Goal: Task Accomplishment & Management: Manage account settings

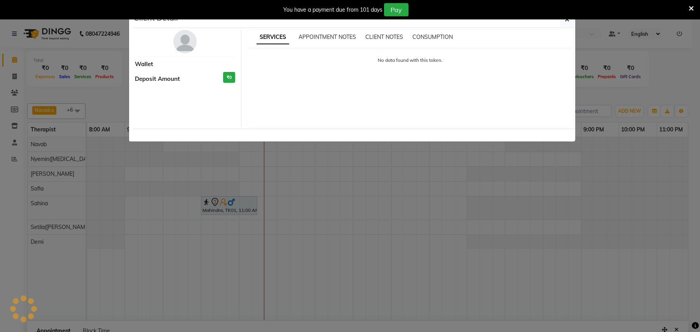
select select "77563"
select select "540"
select select "tentative"
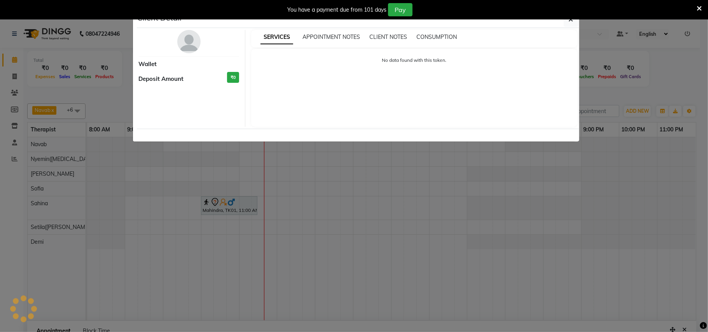
scroll to position [55, 0]
select select "7"
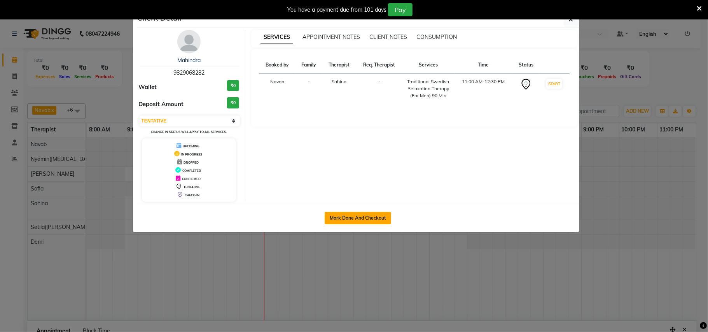
click at [370, 216] on button "Mark Done And Checkout" at bounding box center [358, 218] width 66 height 12
select select "service"
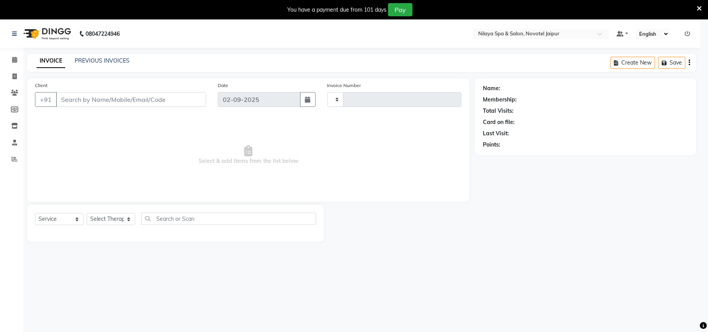
type input "0711"
select select "8197"
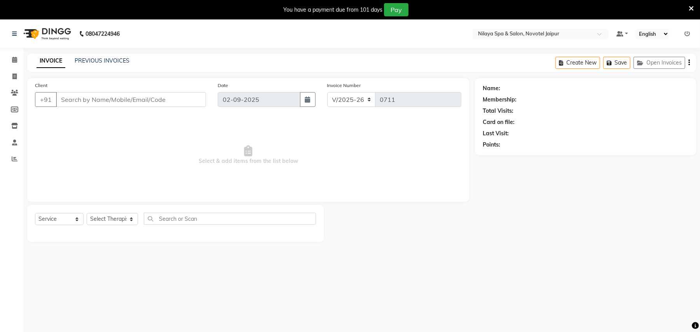
type input "98******82"
select select "77563"
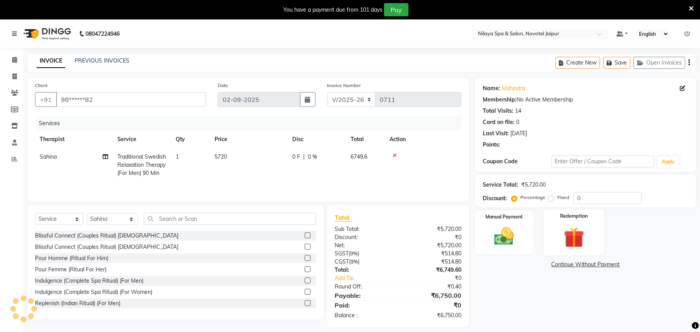
click at [574, 238] on img at bounding box center [573, 237] width 33 height 25
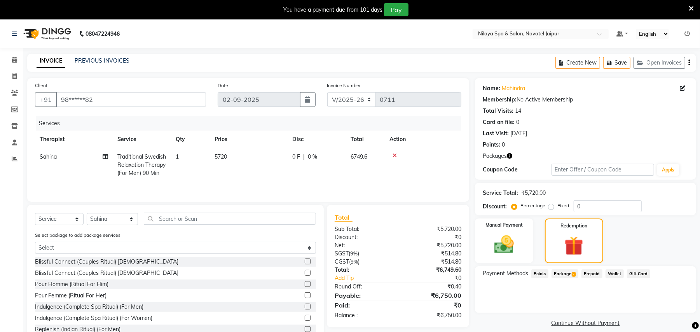
click at [564, 264] on div "Name: Mahindra Membership: No Active Membership Total Visits: 14 Card on file: …" at bounding box center [588, 211] width 227 height 267
click at [567, 273] on span "Package 2" at bounding box center [565, 273] width 27 height 9
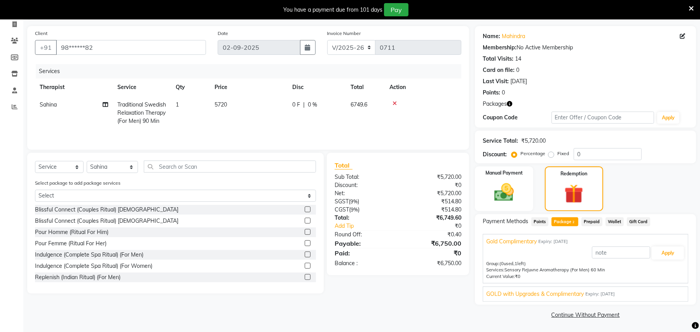
scroll to position [53, 0]
drag, startPoint x: 578, startPoint y: 292, endPoint x: 585, endPoint y: 292, distance: 6.2
click at [578, 292] on span "GOLD with Upgrades & Complimentary" at bounding box center [535, 294] width 98 height 8
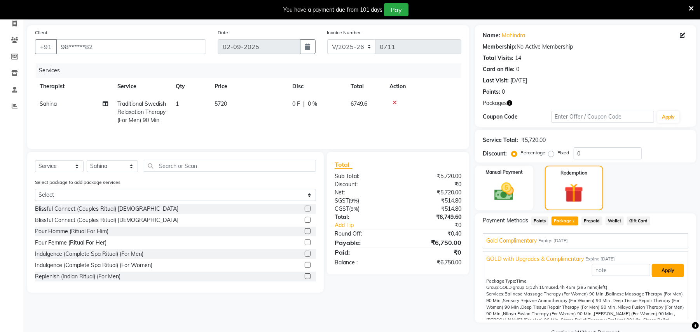
click at [663, 268] on button "Apply" at bounding box center [668, 270] width 32 height 13
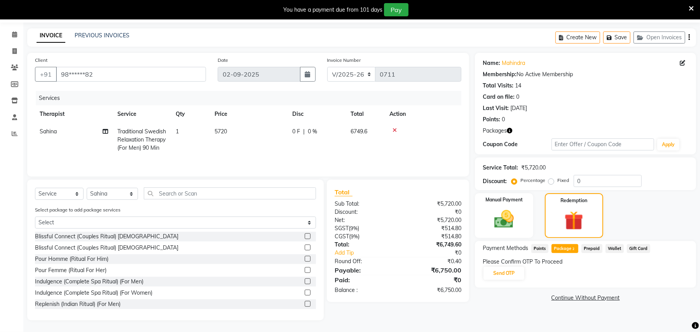
scroll to position [35, 0]
click at [508, 267] on button "Send OTP" at bounding box center [503, 273] width 41 height 13
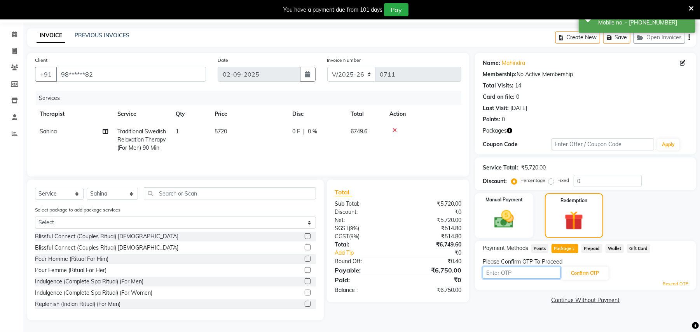
click at [508, 267] on input "text" at bounding box center [522, 273] width 78 height 12
type input "1999"
click at [577, 267] on button "Confirm OTP" at bounding box center [584, 273] width 47 height 13
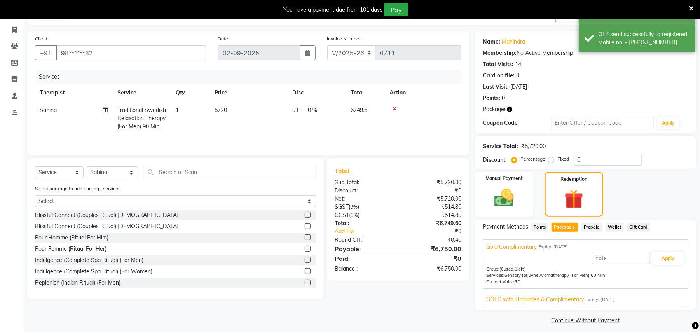
scroll to position [53, 0]
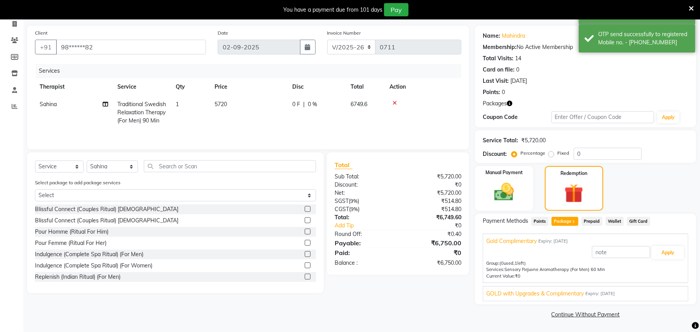
click at [572, 293] on span "GOLD with Upgrades & Complimentary" at bounding box center [535, 294] width 98 height 8
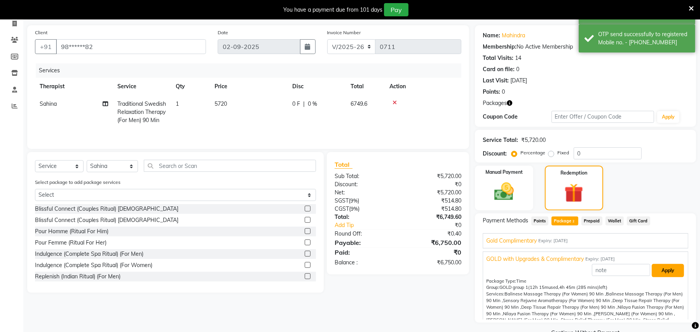
click at [669, 271] on button "Apply" at bounding box center [668, 270] width 32 height 13
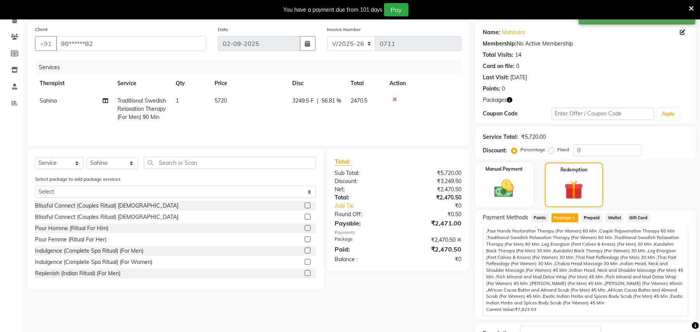
scroll to position [115, 0]
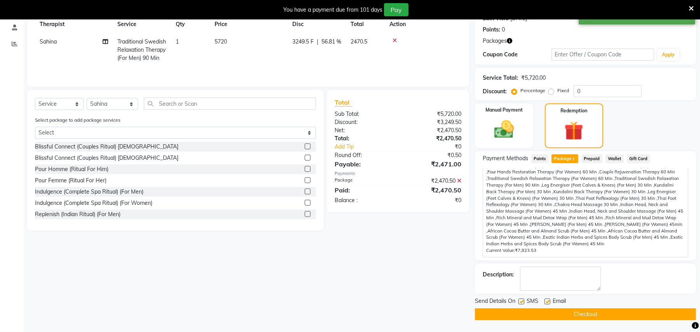
click at [554, 314] on button "Checkout" at bounding box center [585, 314] width 221 height 12
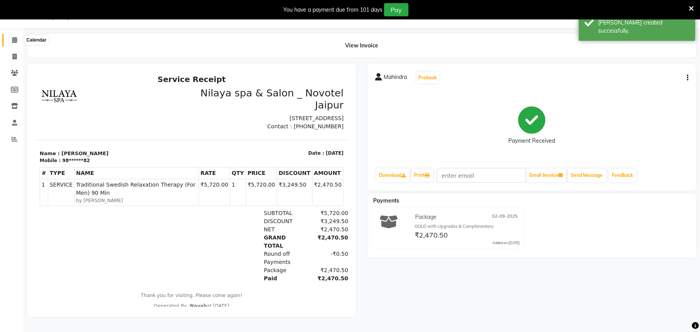
click at [8, 36] on span at bounding box center [15, 40] width 14 height 9
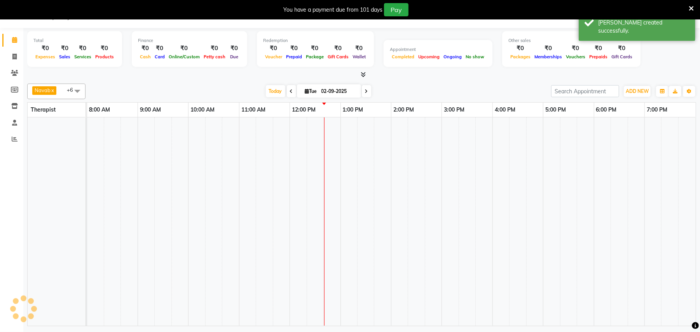
scroll to position [19, 0]
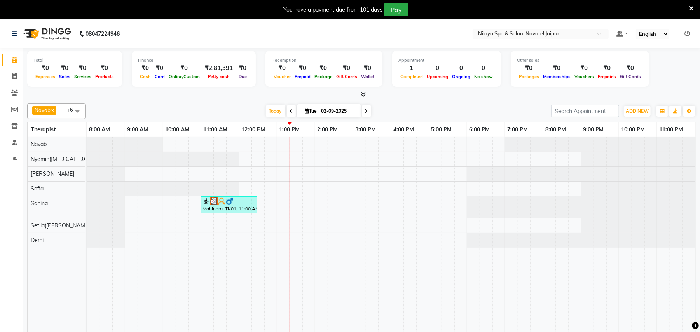
scroll to position [19, 0]
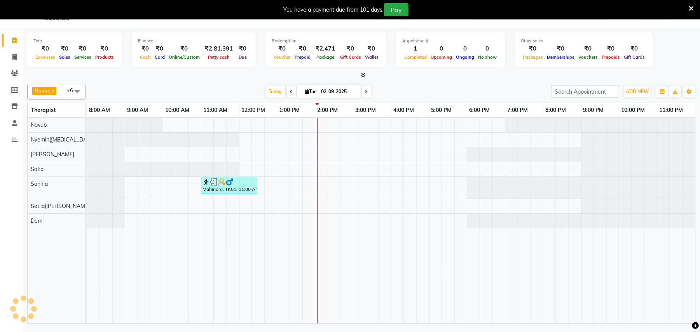
click at [691, 11] on icon at bounding box center [691, 8] width 5 height 7
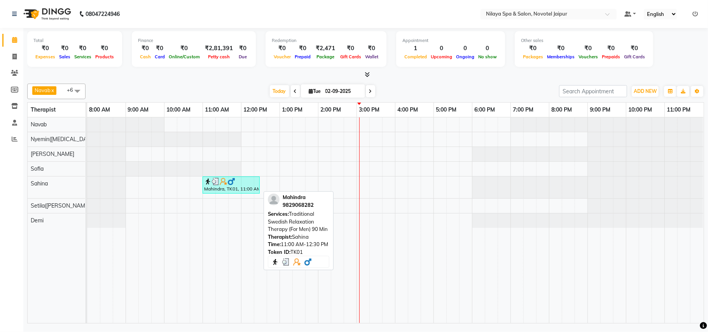
click at [235, 187] on div "Mahindra, TK01, 11:00 AM-12:30 PM, Traditional Swedish Relaxation Therapy (For …" at bounding box center [231, 185] width 56 height 15
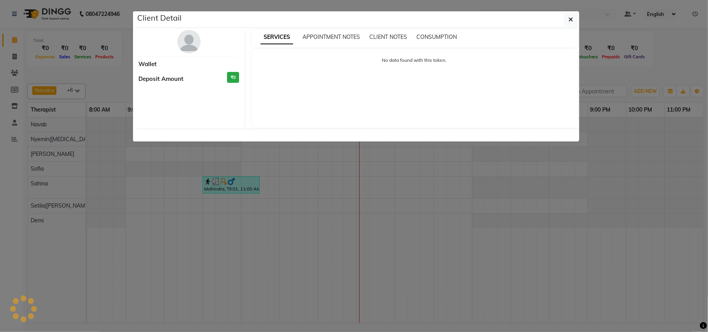
select select "3"
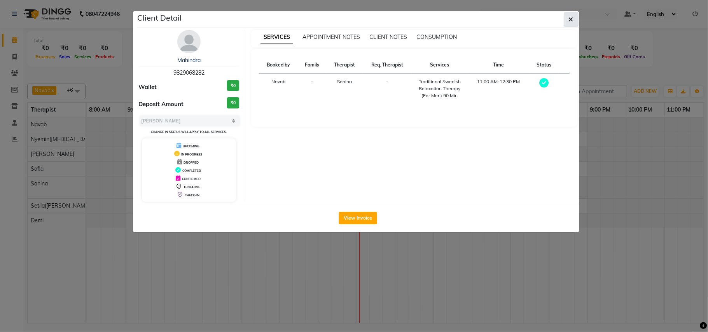
click at [573, 19] on button "button" at bounding box center [571, 19] width 15 height 15
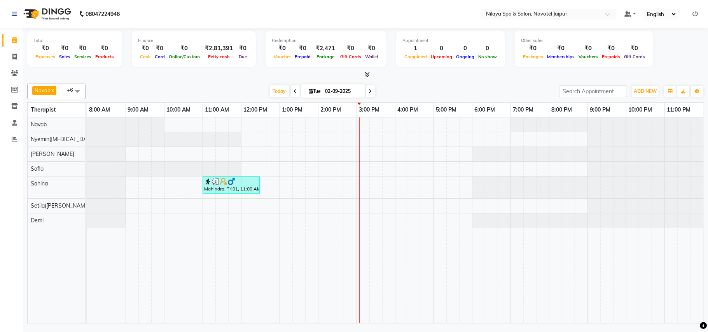
click at [291, 89] on span at bounding box center [295, 91] width 9 height 12
type input "01-09-2025"
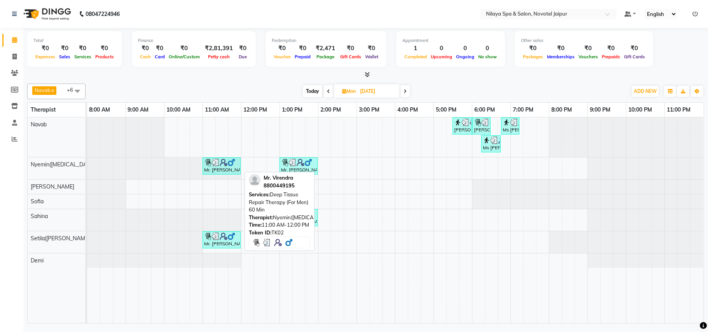
click at [229, 166] on img at bounding box center [231, 163] width 8 height 8
select select "3"
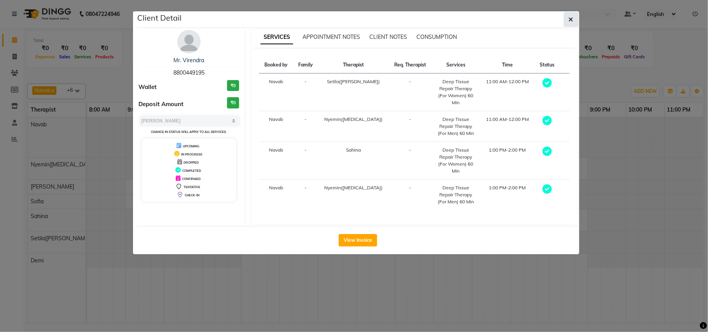
click at [567, 21] on button "button" at bounding box center [571, 19] width 15 height 15
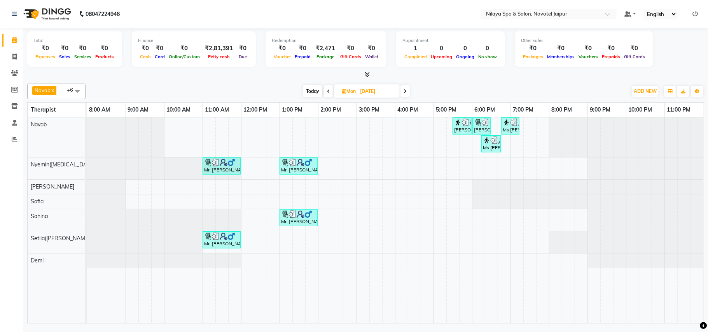
click at [313, 91] on span "Today" at bounding box center [312, 91] width 19 height 12
type input "02-09-2025"
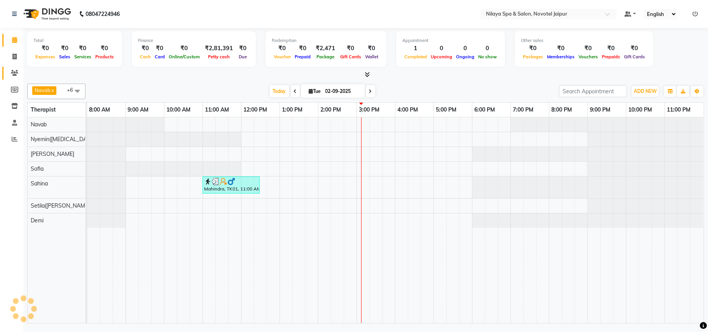
click at [16, 71] on icon at bounding box center [14, 73] width 7 height 6
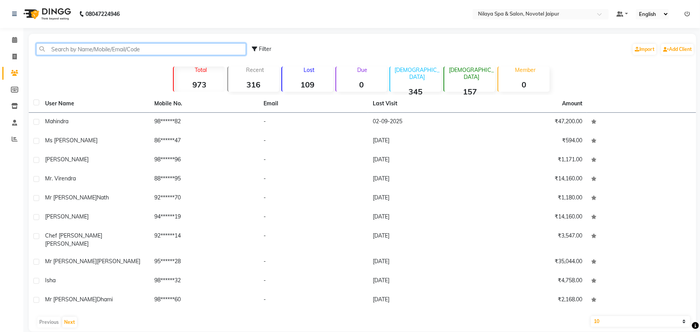
click at [120, 47] on input "text" at bounding box center [141, 49] width 210 height 12
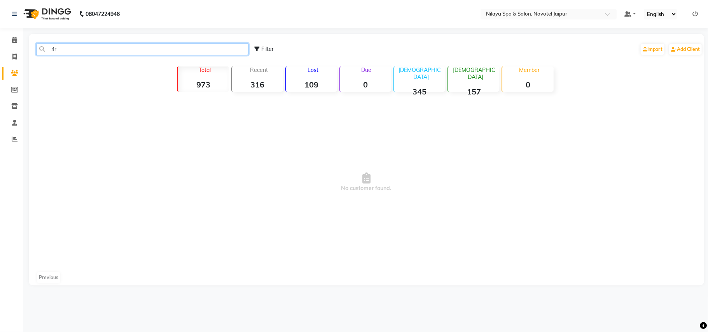
type input "4"
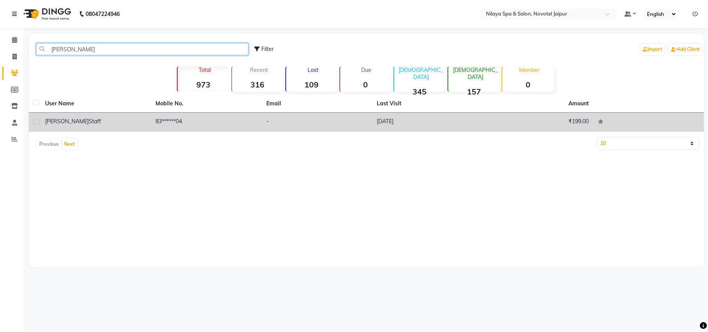
type input "ron"
click at [98, 120] on div "Mr Ronak Staff" at bounding box center [95, 121] width 101 height 8
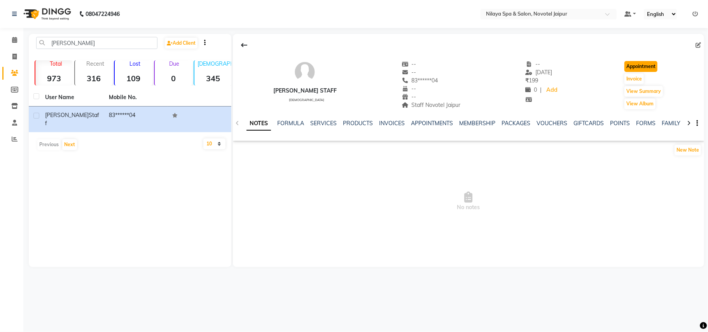
click at [648, 69] on button "Appointment" at bounding box center [640, 66] width 33 height 11
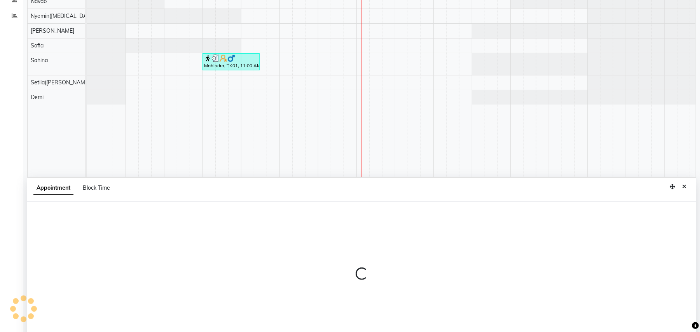
select select "540"
select select "tentative"
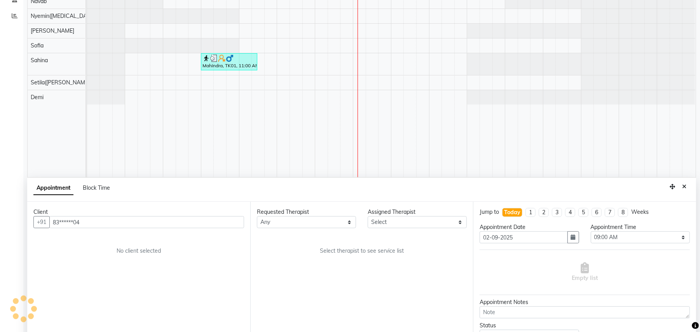
scroll to position [146, 0]
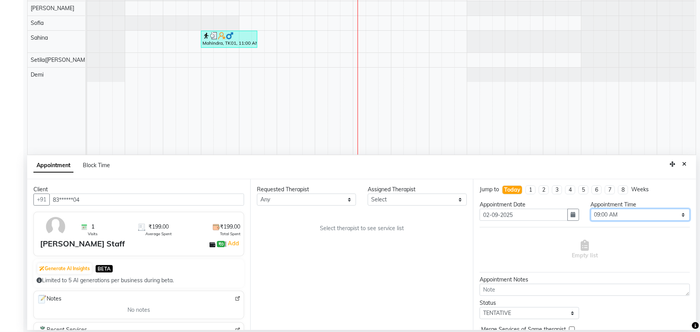
click at [643, 214] on select "Select 09:00 AM 09:15 AM 09:30 AM 09:45 AM 10:00 AM 10:15 AM 10:30 AM 10:45 AM …" at bounding box center [640, 215] width 99 height 12
select select "900"
click at [591, 209] on select "Select 09:00 AM 09:15 AM 09:30 AM 09:45 AM 10:00 AM 10:15 AM 10:30 AM 10:45 AM …" at bounding box center [640, 215] width 99 height 12
click at [442, 204] on select "Select Demi Navab Nyemin(Amen) Pragya Jain Sahina Setila(Anne) Sofia" at bounding box center [417, 200] width 99 height 12
select select "77564"
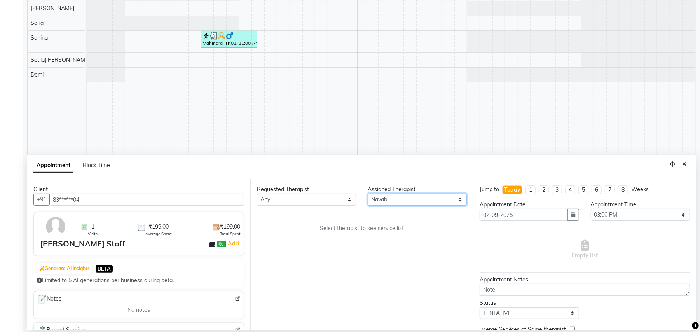
click at [368, 194] on select "Select Demi Navab Nyemin(Amen) Pragya Jain Sahina Setila(Anne) Sofia" at bounding box center [417, 200] width 99 height 12
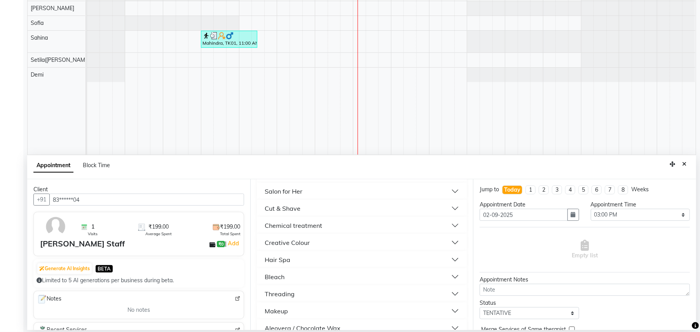
scroll to position [355, 0]
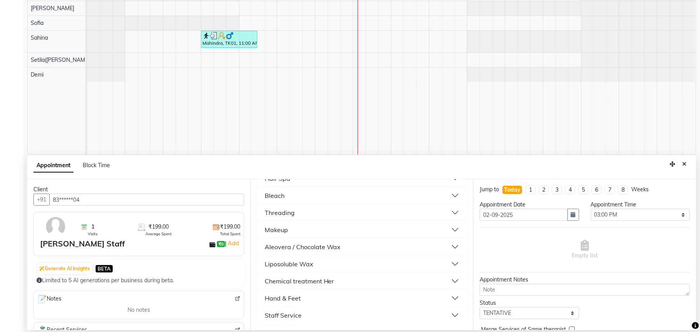
click at [308, 319] on button "Staff Service" at bounding box center [362, 315] width 204 height 14
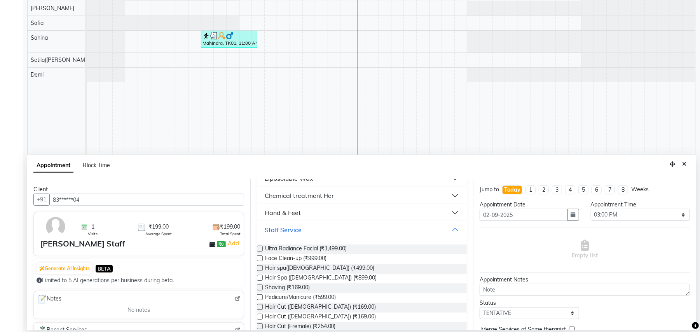
scroll to position [512, 0]
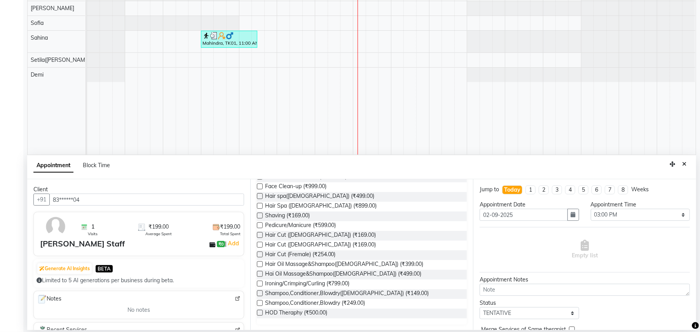
click at [335, 235] on div "Hair Cut (Male) (₹169.00)" at bounding box center [362, 236] width 210 height 10
click at [308, 232] on span "Hair Cut (Male) (₹169.00)" at bounding box center [320, 236] width 111 height 10
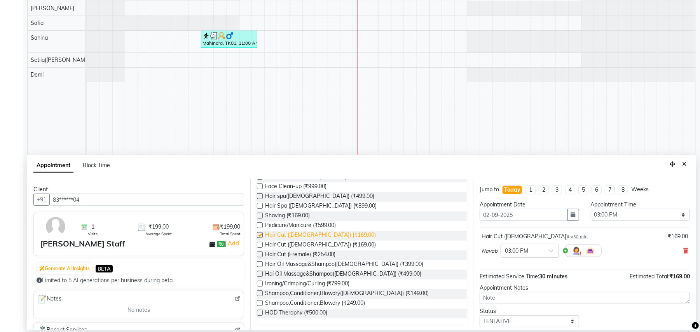
checkbox input "false"
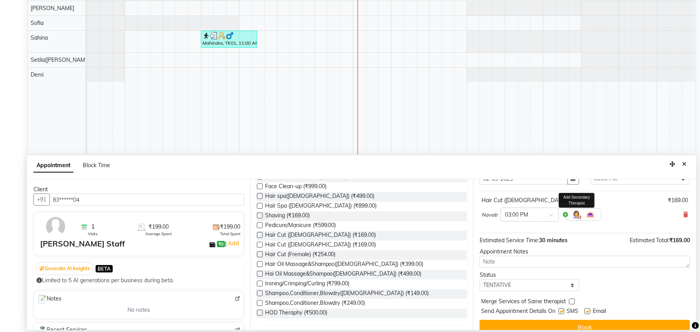
scroll to position [47, 0]
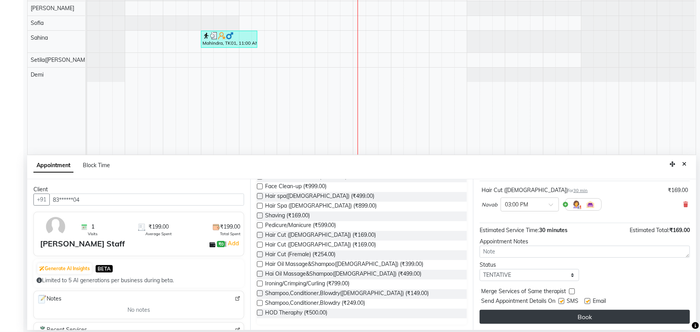
click at [566, 320] on button "Book" at bounding box center [585, 317] width 210 height 14
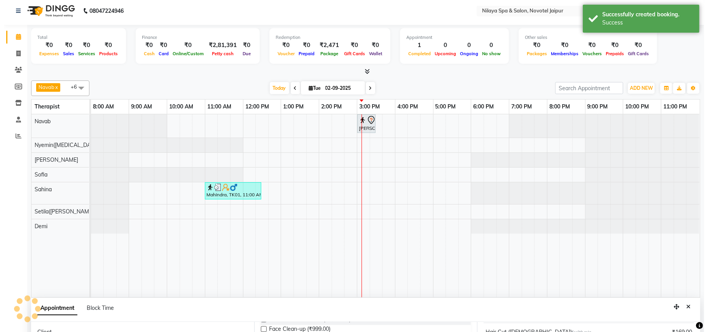
scroll to position [0, 0]
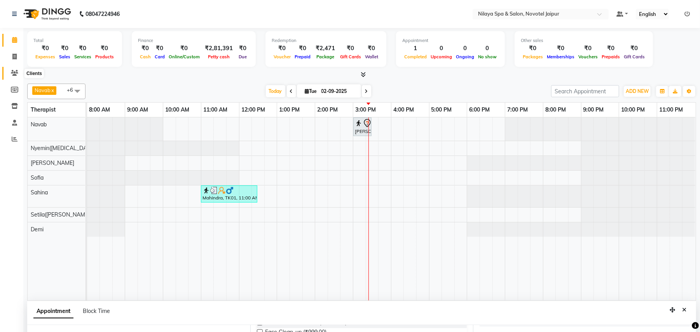
click at [14, 69] on span at bounding box center [15, 73] width 14 height 9
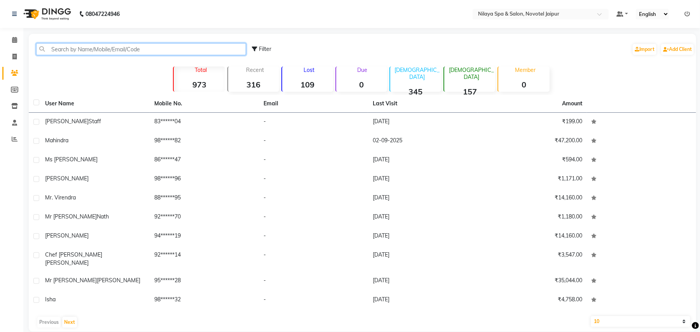
click at [143, 50] on input "text" at bounding box center [141, 49] width 210 height 12
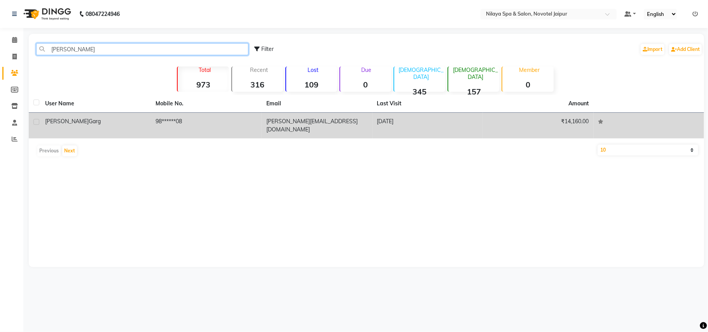
type input "NAKUL"
click at [167, 125] on td "98******08" at bounding box center [206, 126] width 111 height 26
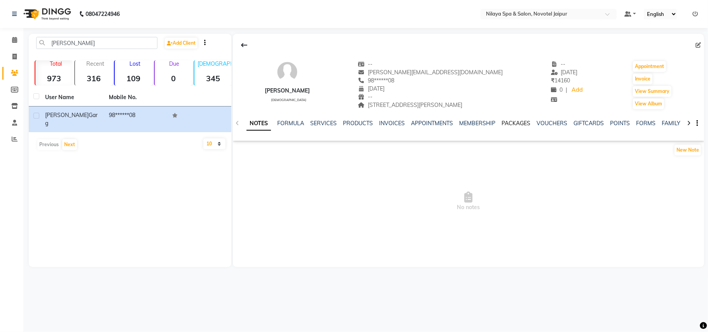
click at [517, 123] on link "PACKAGES" at bounding box center [515, 123] width 29 height 7
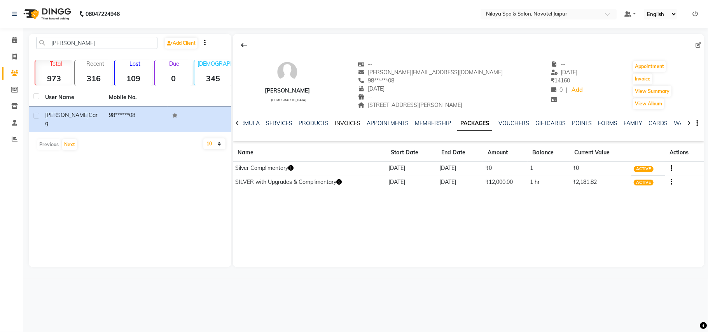
click at [335, 123] on link "INVOICES" at bounding box center [348, 123] width 26 height 7
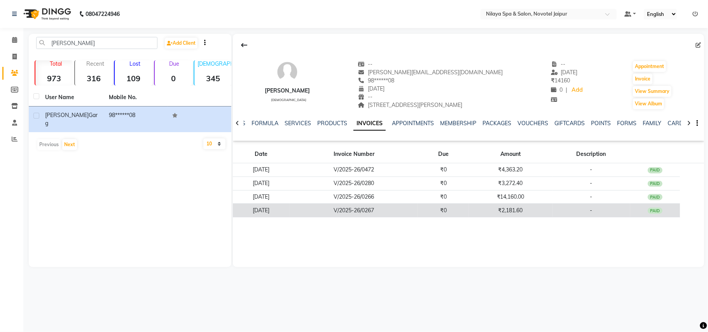
click at [532, 209] on td "₹2,181.60" at bounding box center [511, 211] width 84 height 14
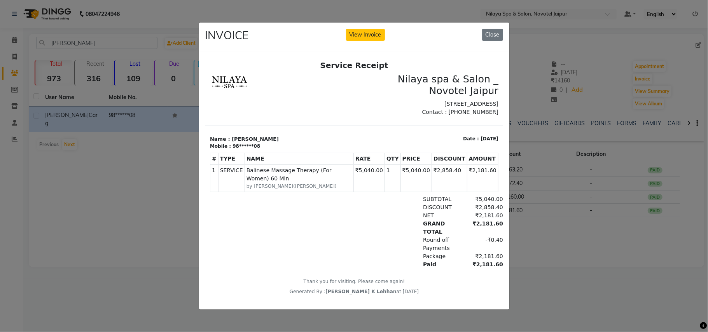
scroll to position [5, 0]
click at [490, 33] on button "Close" at bounding box center [492, 35] width 21 height 12
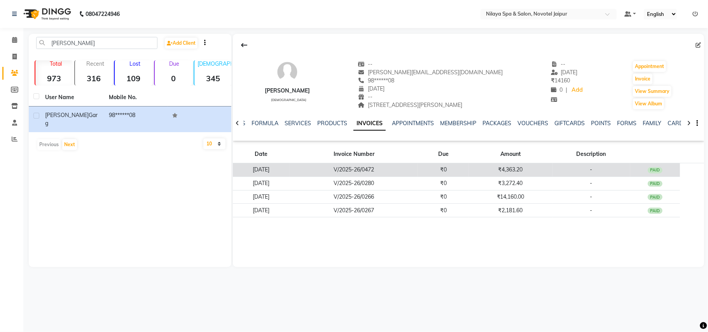
click at [534, 165] on td "₹4,363.20" at bounding box center [511, 170] width 84 height 14
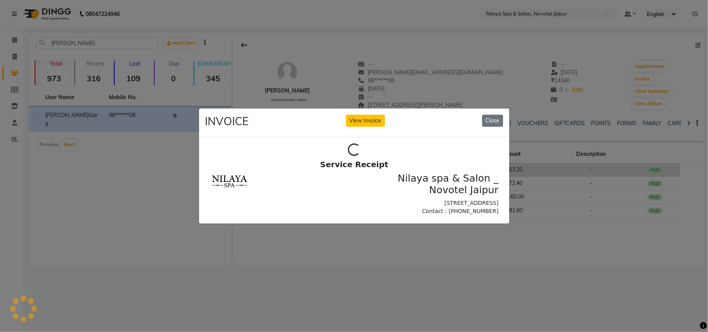
scroll to position [0, 0]
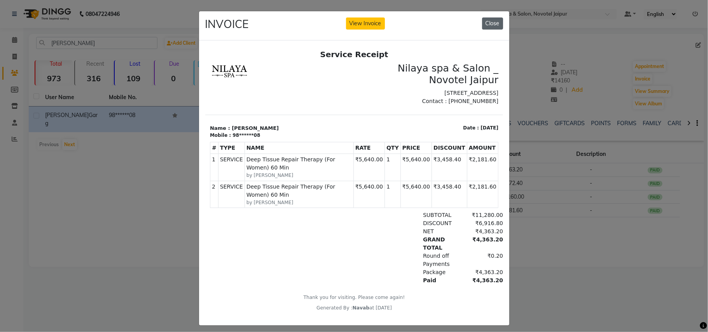
click at [494, 20] on button "Close" at bounding box center [492, 23] width 21 height 12
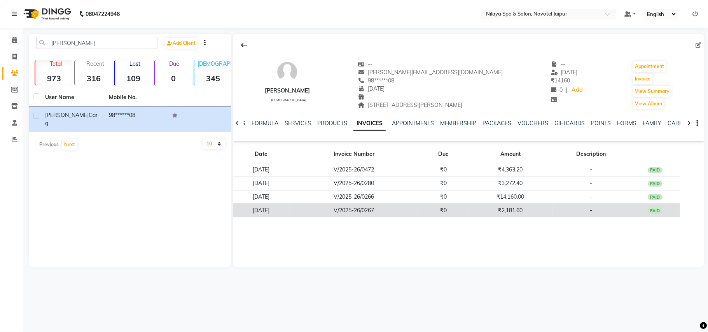
click at [526, 212] on td "₹2,181.60" at bounding box center [511, 211] width 84 height 14
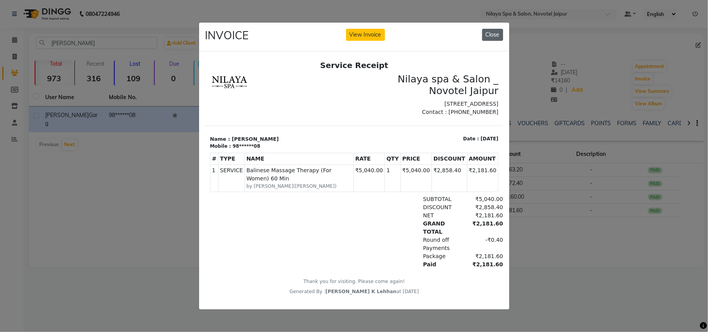
click at [492, 32] on button "Close" at bounding box center [492, 35] width 21 height 12
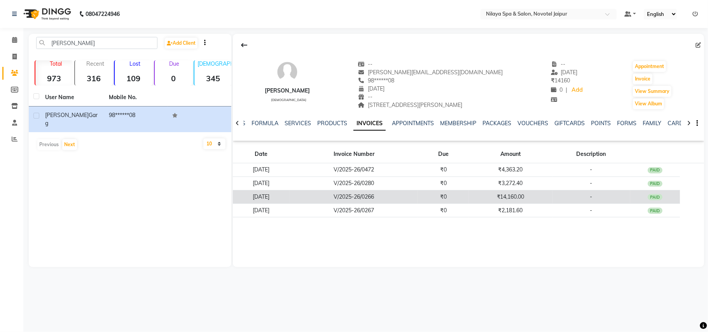
click at [521, 193] on td "₹14,160.00" at bounding box center [511, 197] width 84 height 14
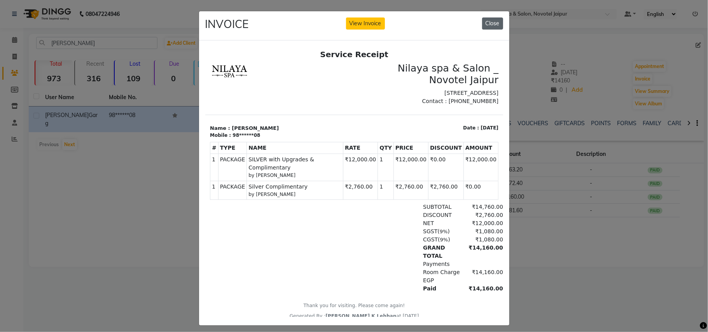
click at [493, 21] on button "Close" at bounding box center [492, 23] width 21 height 12
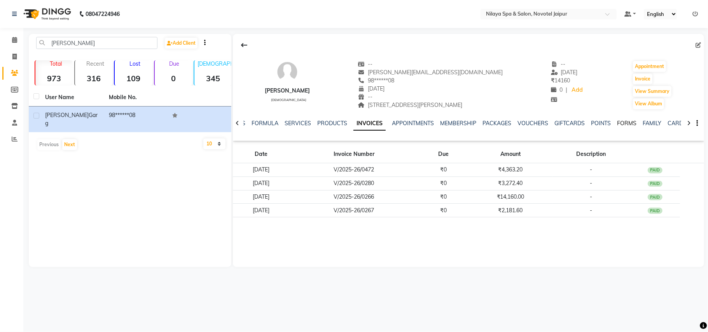
click at [617, 124] on link "FORMS" at bounding box center [626, 123] width 19 height 7
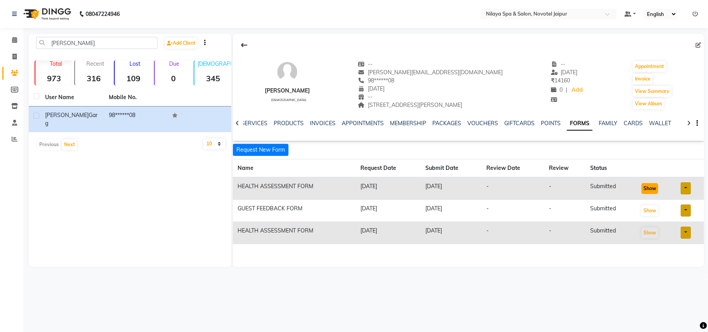
click at [648, 190] on button "Show" at bounding box center [649, 188] width 17 height 11
click at [652, 212] on button "Show" at bounding box center [649, 210] width 17 height 11
click at [652, 235] on button "Show" at bounding box center [649, 232] width 17 height 11
click at [14, 40] on icon at bounding box center [14, 40] width 5 height 6
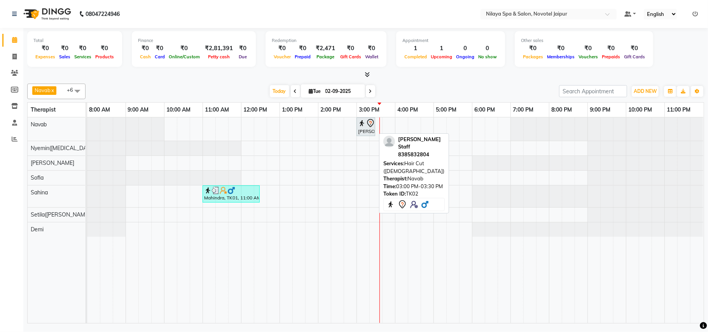
click at [363, 129] on div "Mr Ronak Staff, TK02, 03:00 PM-03:30 PM, Hair Cut (Male)" at bounding box center [365, 127] width 17 height 16
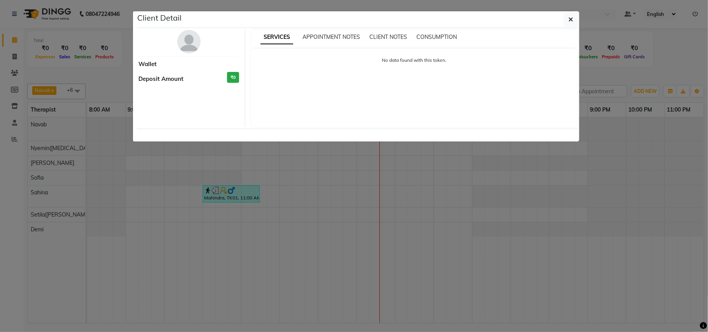
select select "7"
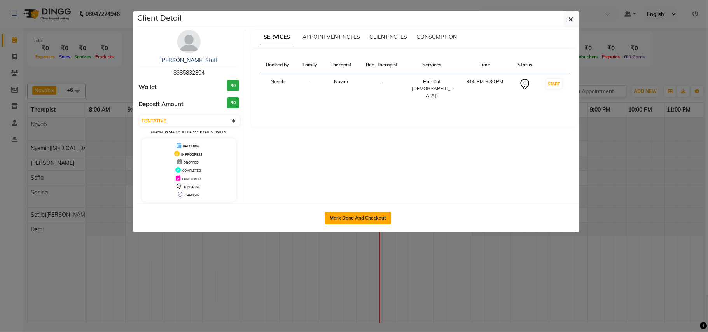
click at [344, 218] on button "Mark Done And Checkout" at bounding box center [358, 218] width 66 height 12
select select "service"
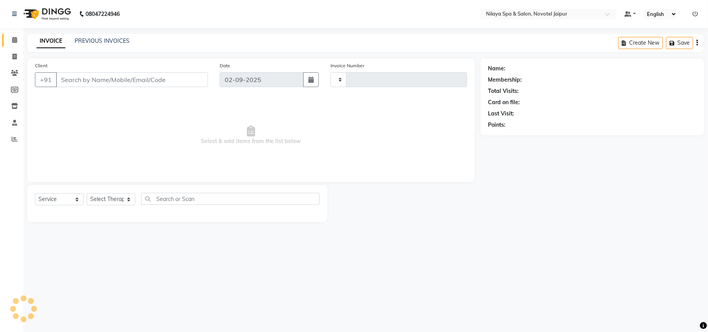
type input "0712"
select select "8197"
type input "83******04"
select select "77564"
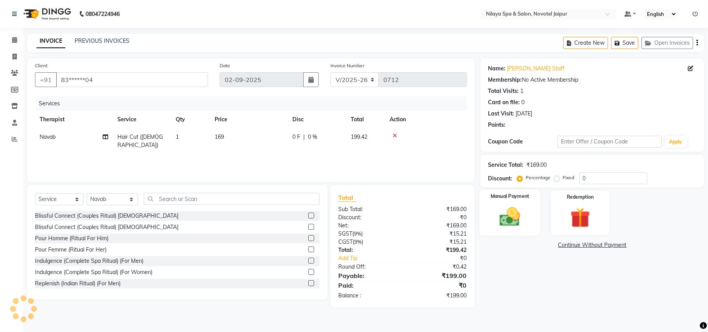
click at [514, 215] on img at bounding box center [510, 217] width 34 height 24
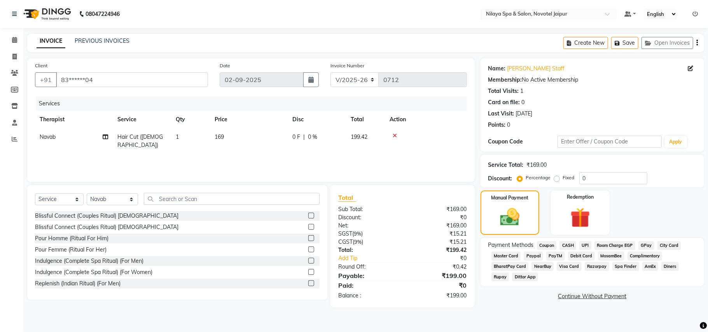
click at [587, 244] on span "UPI" at bounding box center [585, 245] width 12 height 9
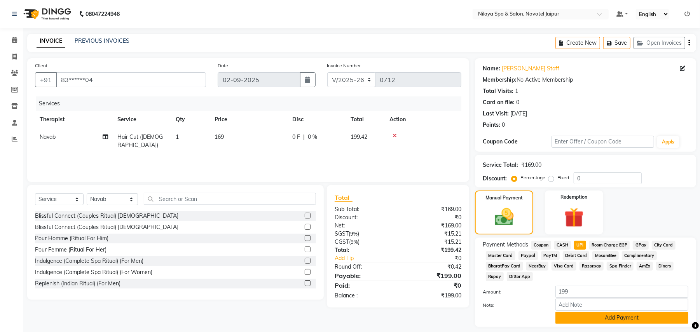
click at [611, 316] on button "Add Payment" at bounding box center [621, 318] width 133 height 12
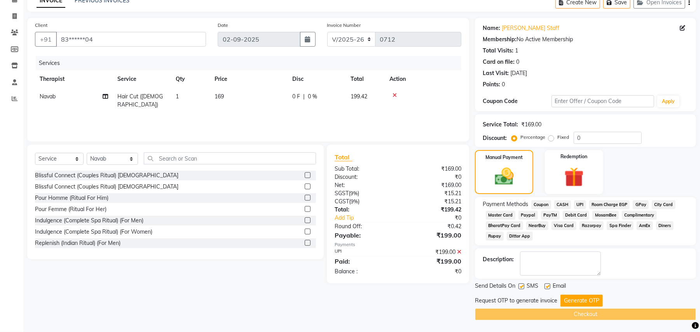
scroll to position [41, 0]
click at [576, 300] on button "Generate OTP" at bounding box center [581, 301] width 42 height 12
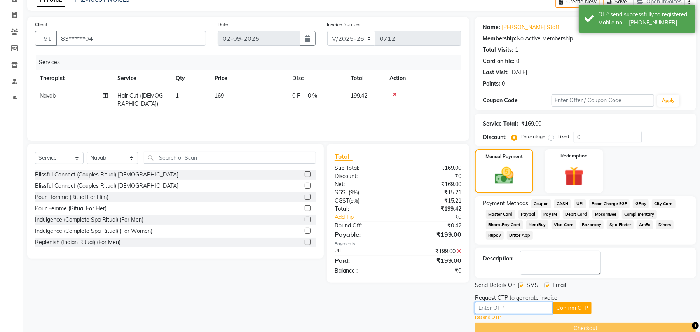
click at [525, 308] on input "text" at bounding box center [514, 308] width 78 height 12
type input "3700"
click at [568, 307] on button "Confirm OTP" at bounding box center [572, 308] width 39 height 12
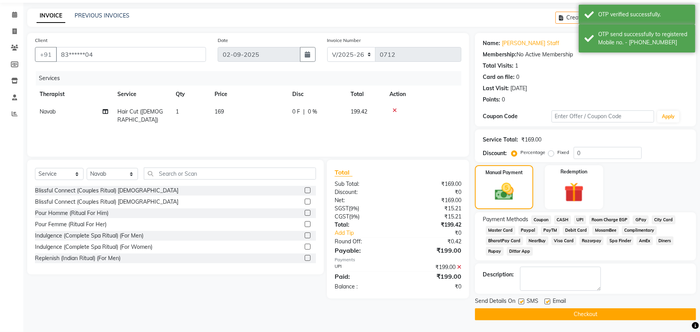
click at [552, 312] on button "Checkout" at bounding box center [585, 314] width 221 height 12
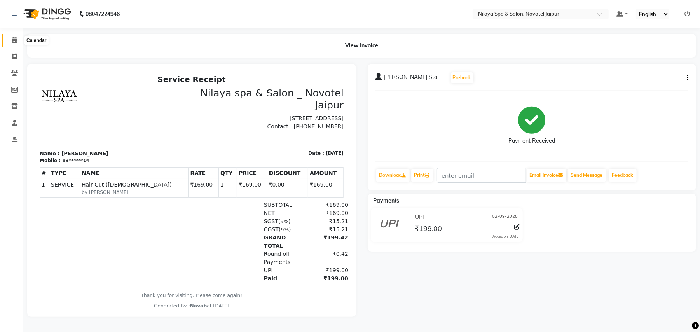
click at [14, 42] on icon at bounding box center [14, 40] width 5 height 6
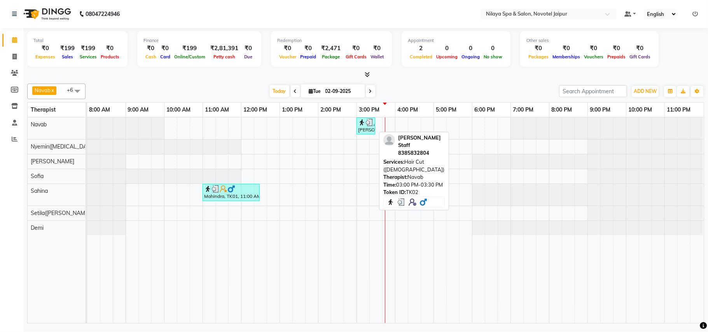
click at [364, 130] on div "Mr Ronak Staff, TK02, 03:00 PM-03:30 PM, Hair Cut (Male)" at bounding box center [365, 126] width 17 height 15
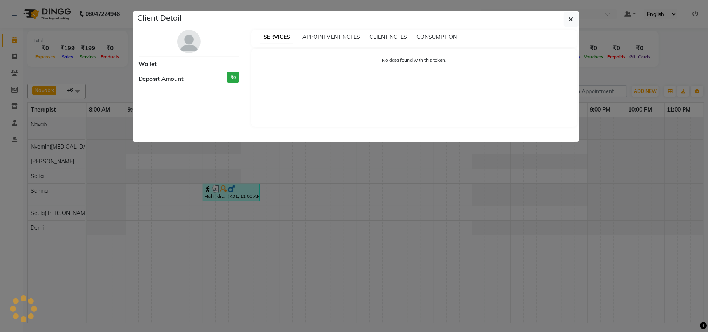
select select "3"
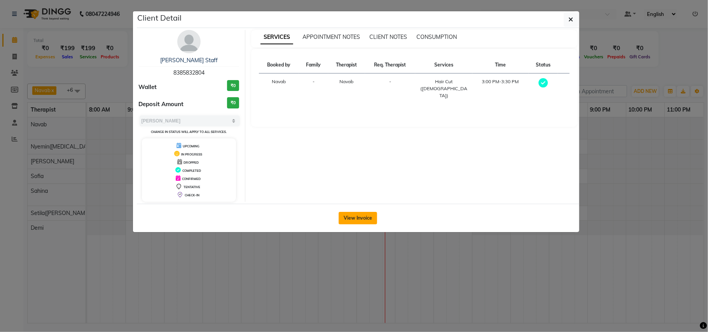
click at [358, 220] on button "View Invoice" at bounding box center [358, 218] width 38 height 12
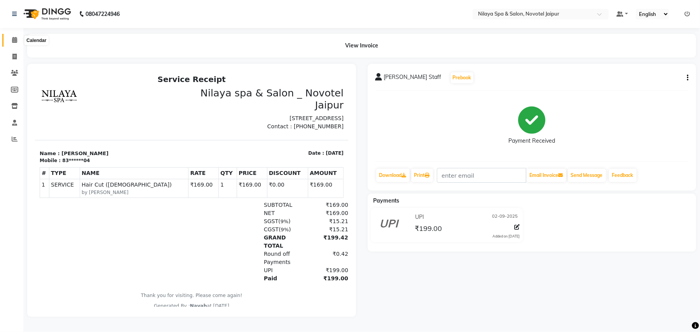
click at [14, 40] on icon at bounding box center [14, 40] width 5 height 6
